Goal: Check status

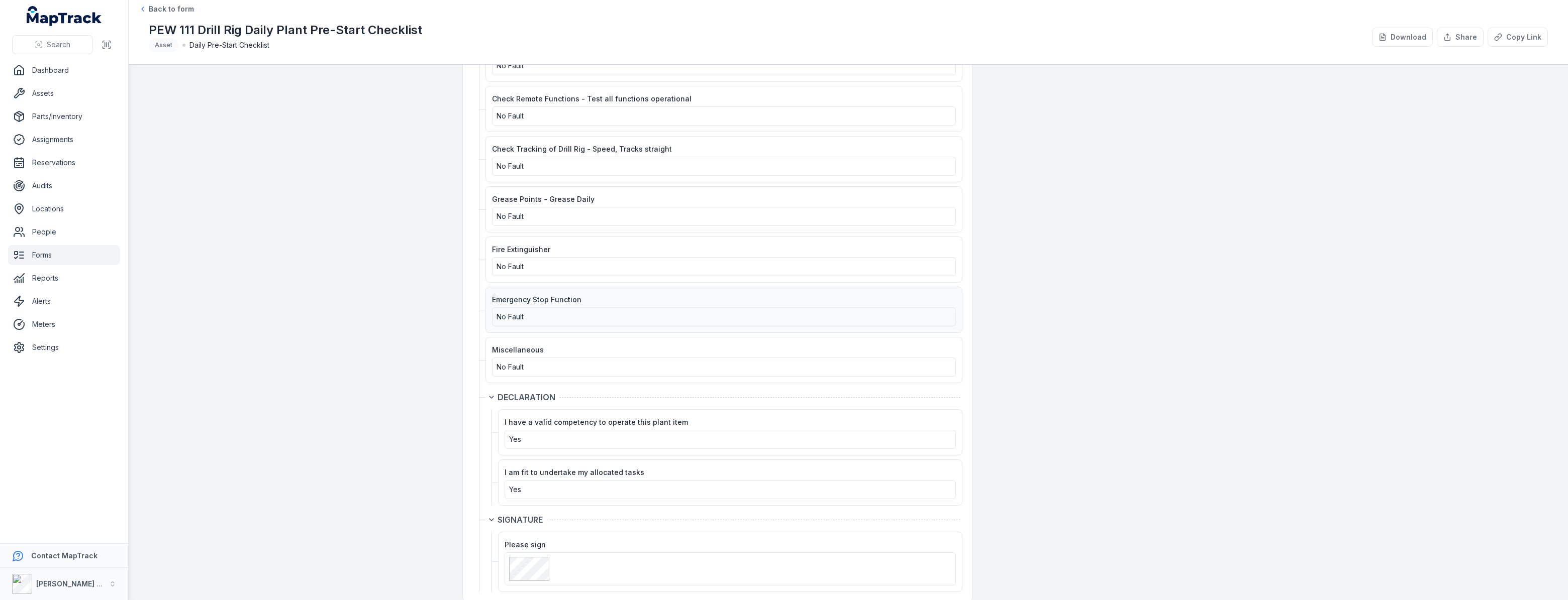
scroll to position [1386, 0]
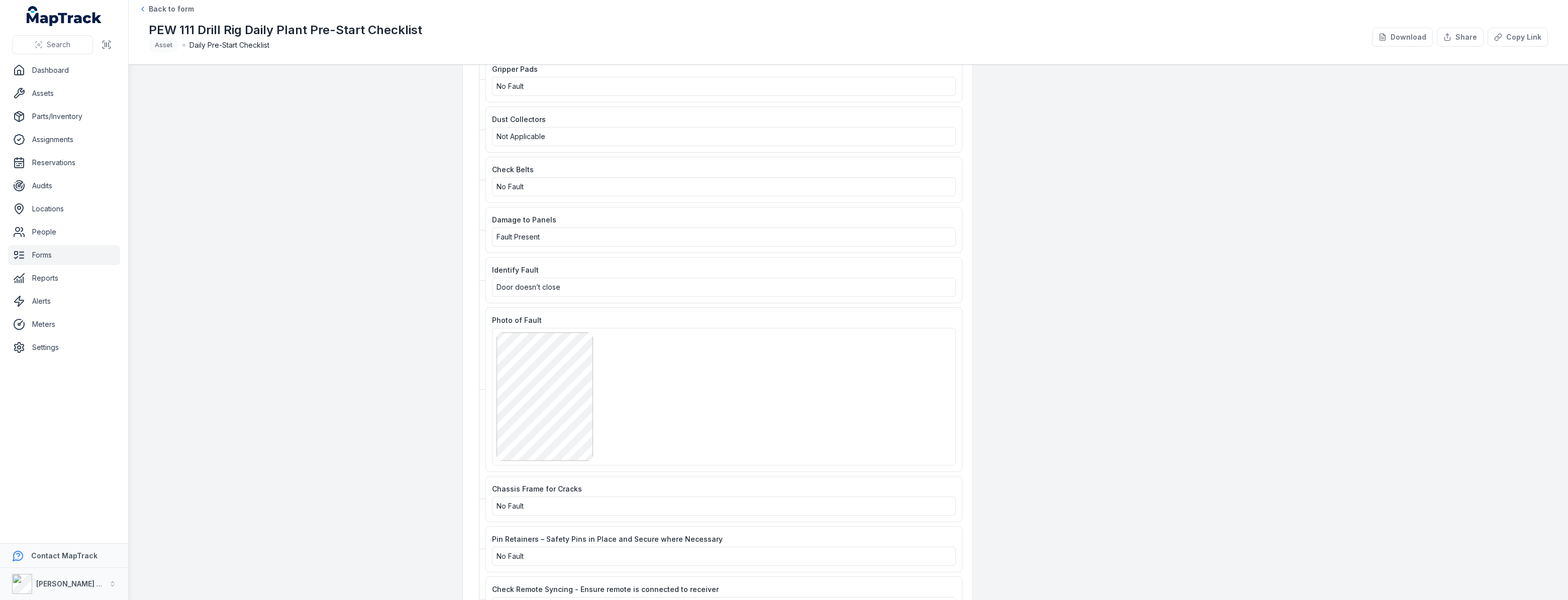
scroll to position [1005, 0]
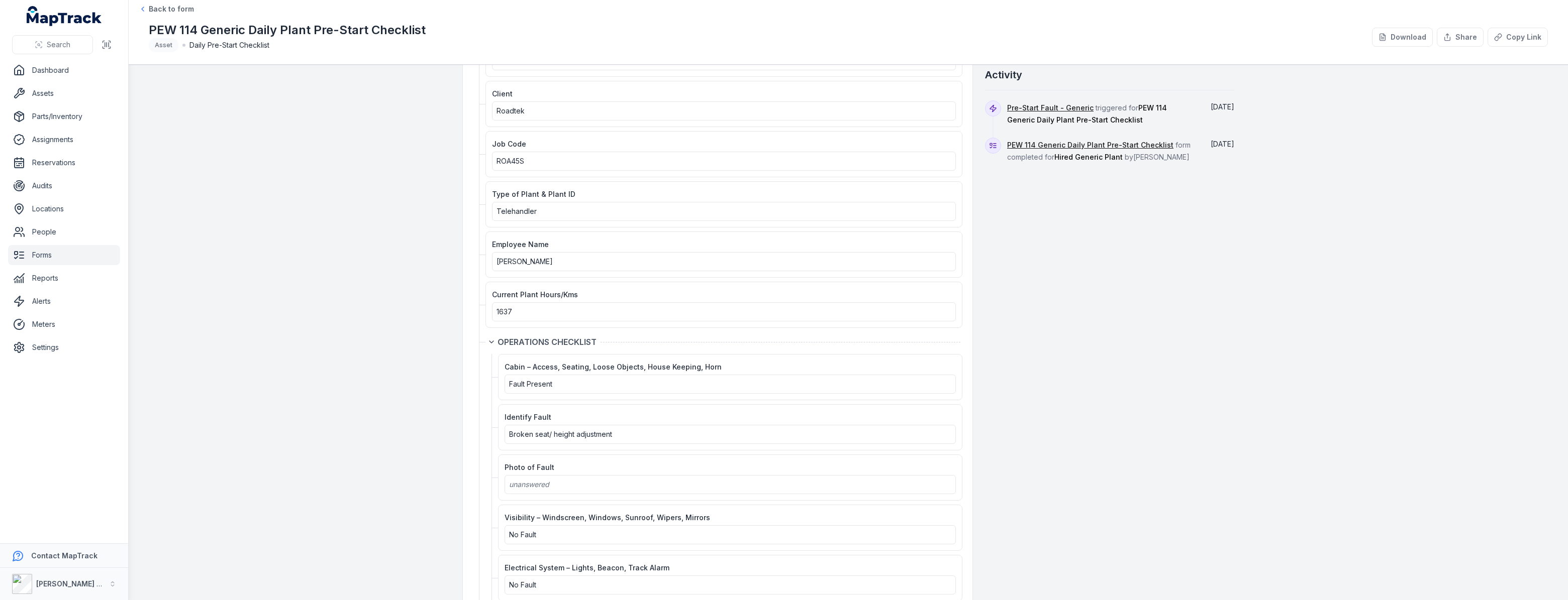
scroll to position [91, 0]
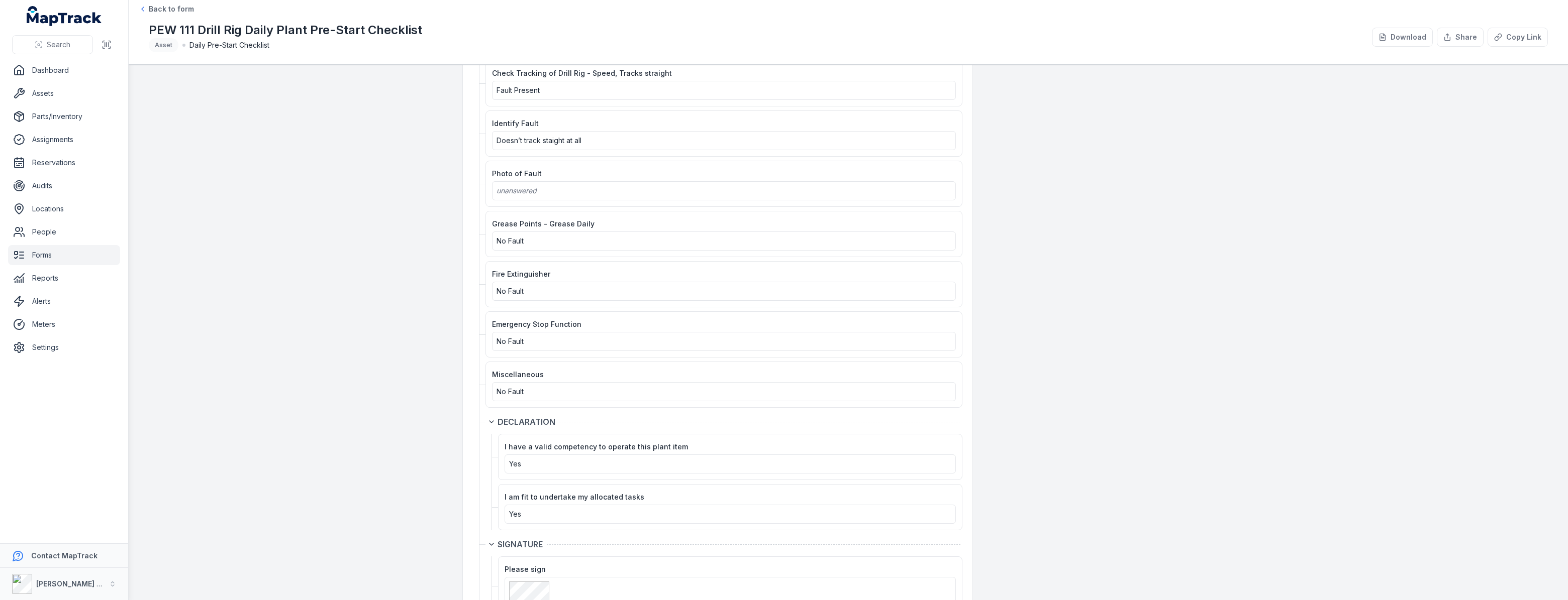
scroll to position [1386, 0]
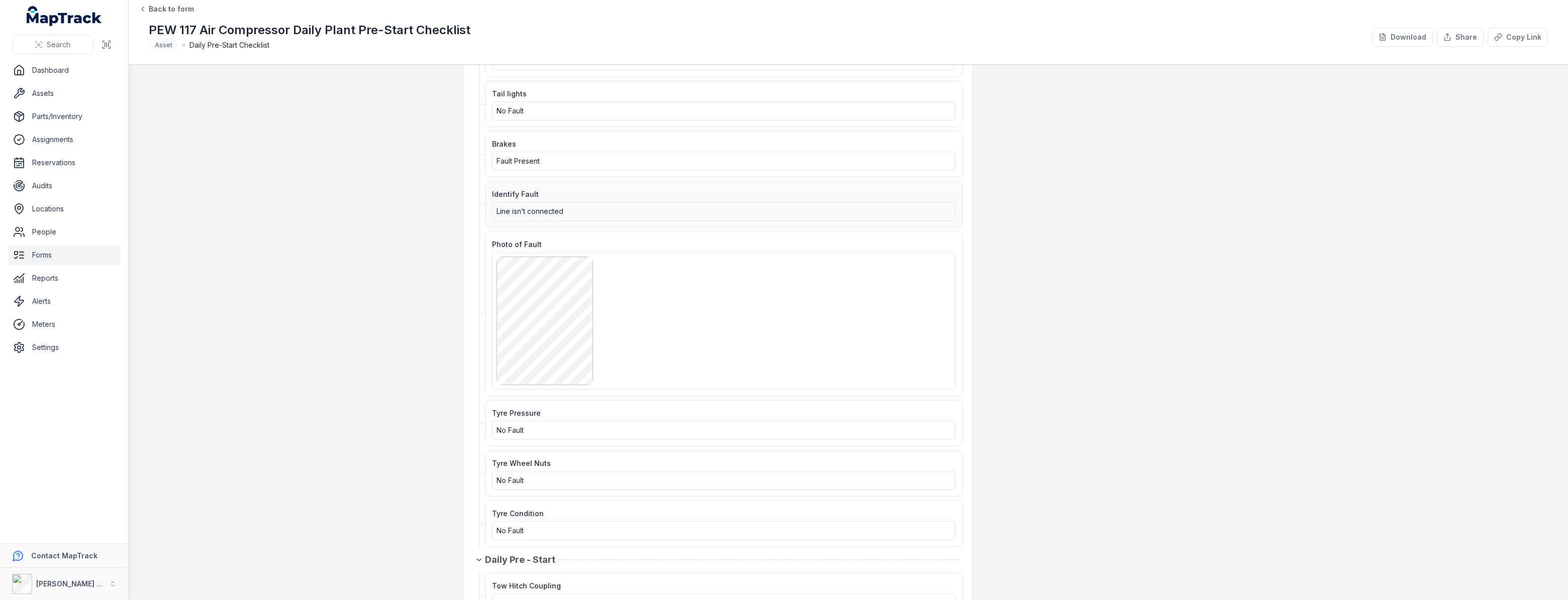
scroll to position [822, 0]
